Goal: Navigation & Orientation: Find specific page/section

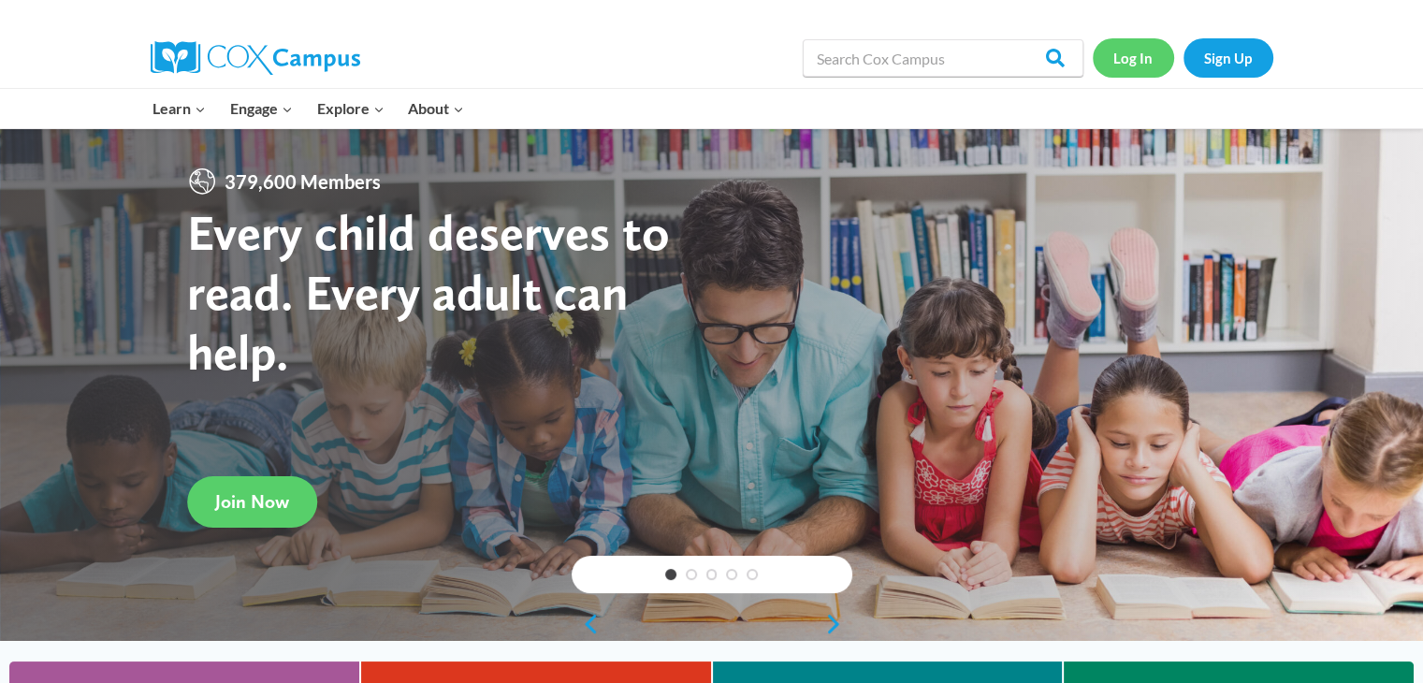
click at [1125, 51] on link "Log In" at bounding box center [1133, 57] width 81 height 38
click at [1142, 55] on link "Log In" at bounding box center [1133, 57] width 81 height 38
